Goal: Task Accomplishment & Management: Complete application form

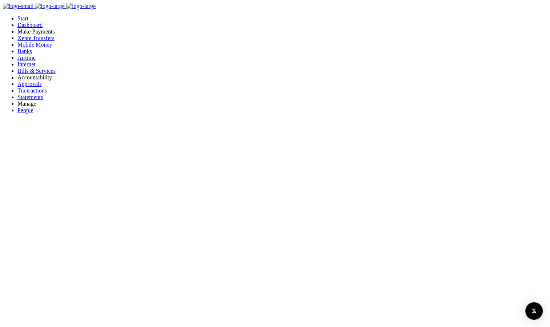
scroll to position [6, 6]
click at [35, 74] on span "Bills & Services" at bounding box center [36, 71] width 38 height 6
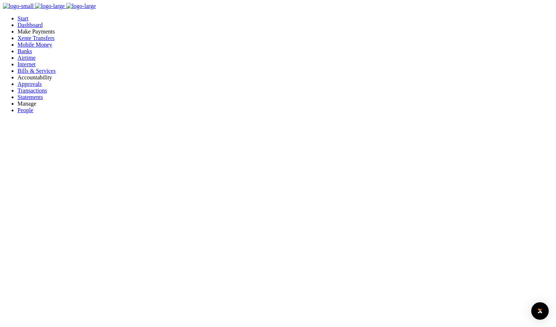
select select
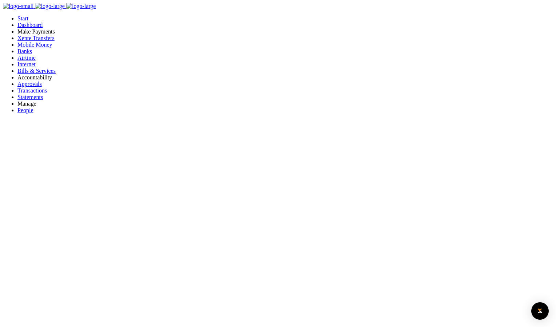
drag, startPoint x: 332, startPoint y: 207, endPoint x: 387, endPoint y: 138, distance: 87.5
click at [38, 48] on span "Mobile Money" at bounding box center [34, 44] width 35 height 6
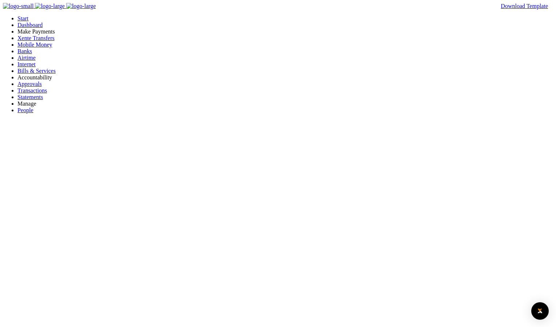
type input "123"
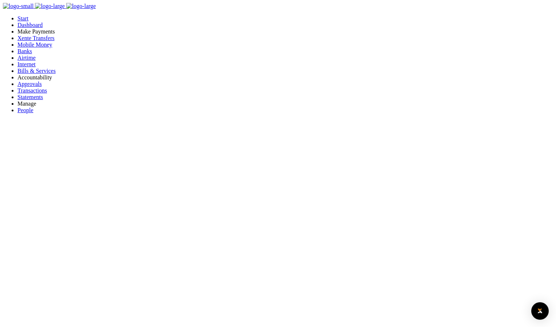
checkbox input "true"
type input "123"
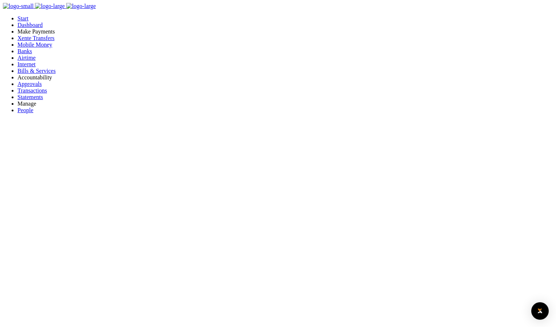
type input "123"
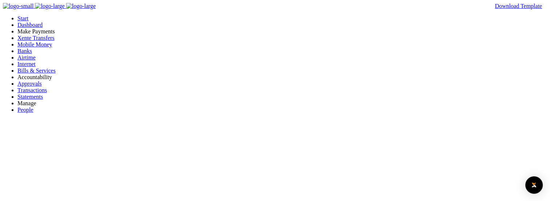
type input "werty"
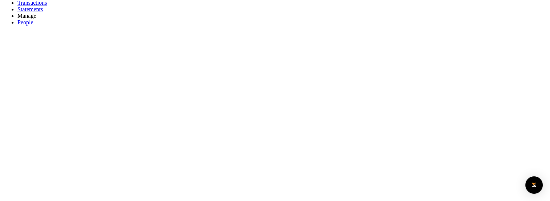
scroll to position [109, 0]
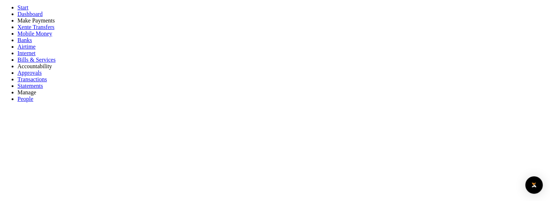
scroll to position [0, 0]
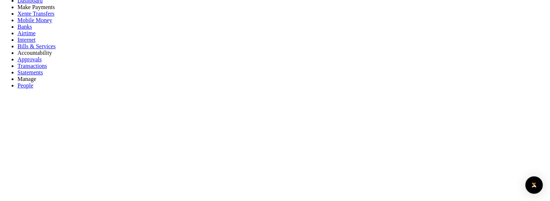
scroll to position [36, 0]
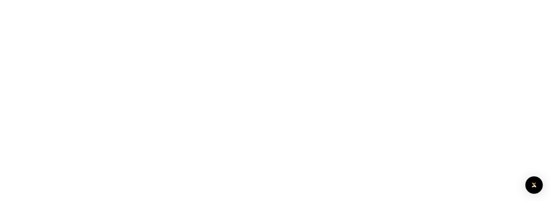
scroll to position [36, 0]
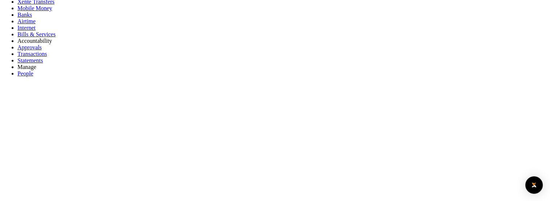
type input "123"
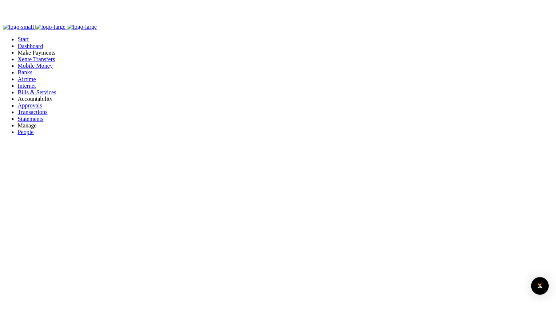
scroll to position [0, 0]
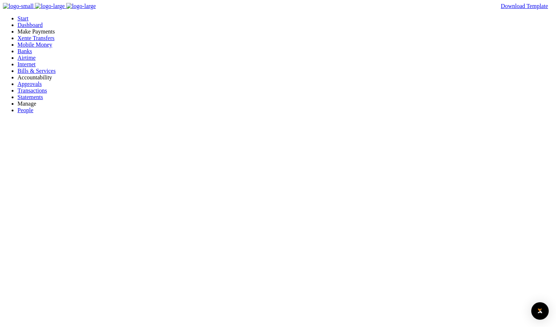
type input "123"
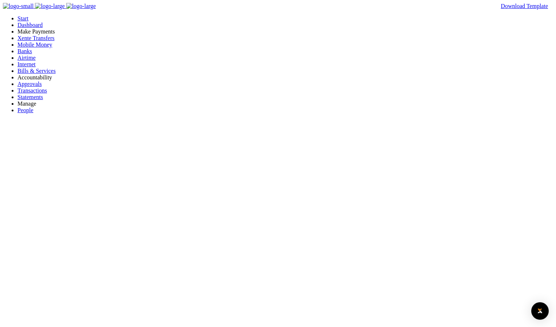
drag, startPoint x: 319, startPoint y: 220, endPoint x: 247, endPoint y: 78, distance: 159.2
type input "werty"
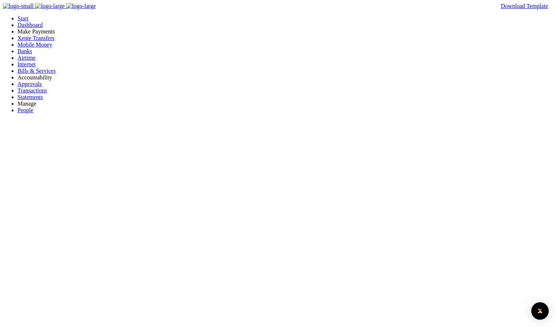
type input "123"
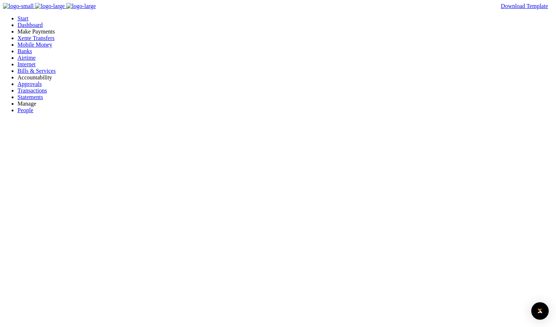
drag, startPoint x: 259, startPoint y: 79, endPoint x: 251, endPoint y: 82, distance: 9.0
type input "123"
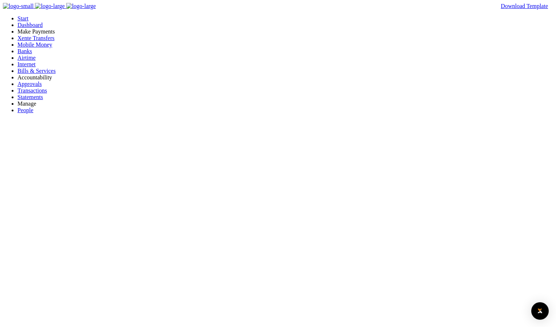
type input "123"
drag, startPoint x: 282, startPoint y: 212, endPoint x: 278, endPoint y: 205, distance: 8.5
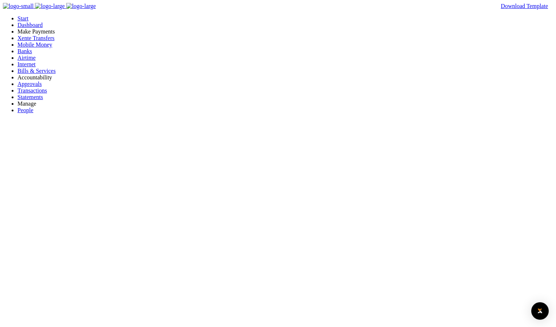
type input "werty"
drag, startPoint x: 340, startPoint y: 85, endPoint x: 398, endPoint y: 88, distance: 57.9
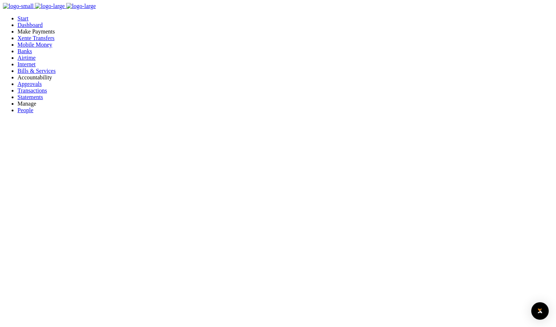
drag, startPoint x: 395, startPoint y: 87, endPoint x: 344, endPoint y: 86, distance: 50.6
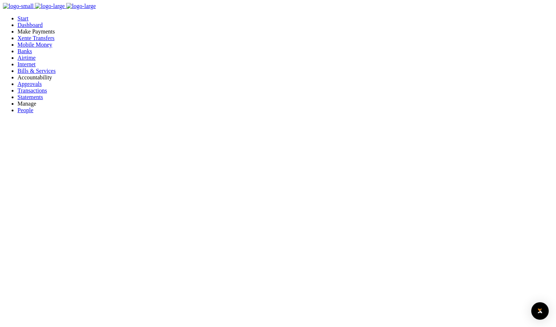
drag, startPoint x: 342, startPoint y: 86, endPoint x: 367, endPoint y: 85, distance: 24.4
drag, startPoint x: 542, startPoint y: 44, endPoint x: 460, endPoint y: 43, distance: 81.8
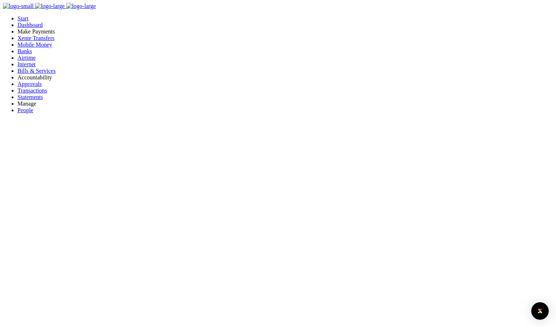
drag, startPoint x: 460, startPoint y: 43, endPoint x: 424, endPoint y: 48, distance: 36.3
drag, startPoint x: 164, startPoint y: 101, endPoint x: 176, endPoint y: 110, distance: 15.6
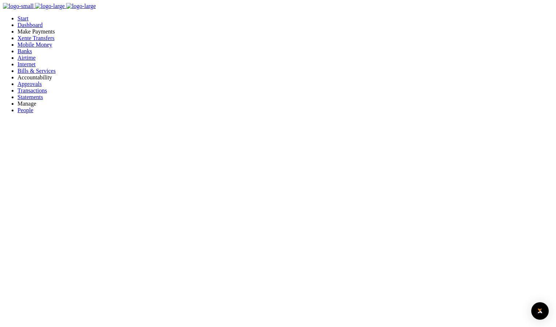
drag, startPoint x: 176, startPoint y: 110, endPoint x: 192, endPoint y: 113, distance: 16.3
